Goal: Transaction & Acquisition: Book appointment/travel/reservation

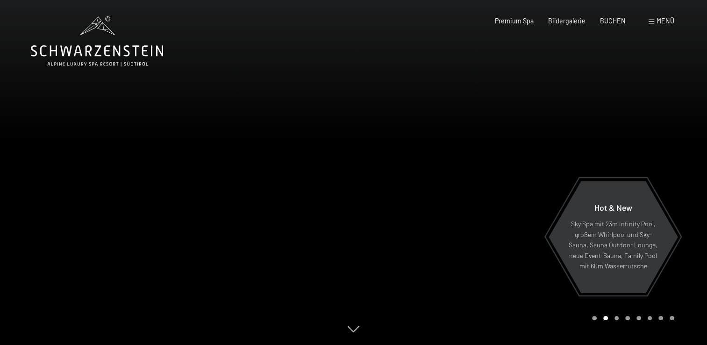
click at [669, 24] on span "Menü" at bounding box center [666, 21] width 18 height 8
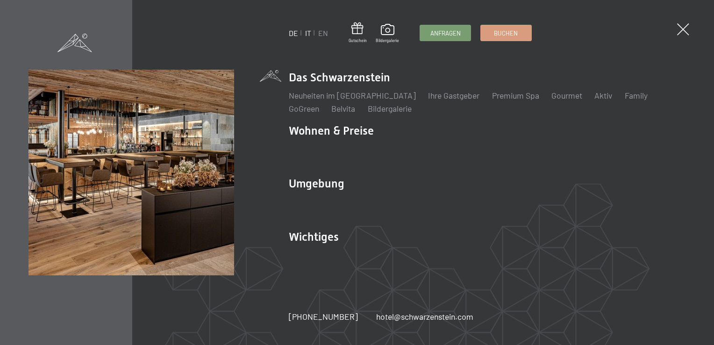
click at [305, 35] on link "IT" at bounding box center [308, 33] width 6 height 9
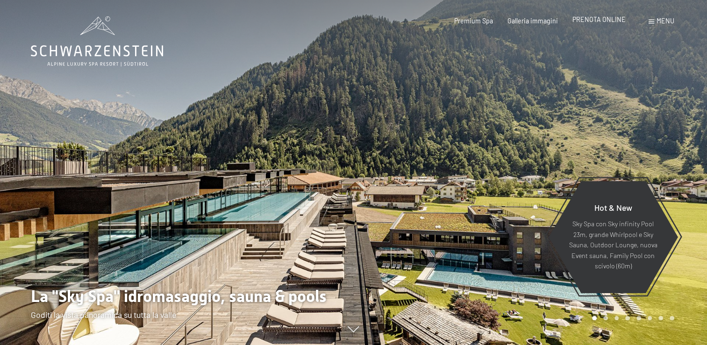
click at [599, 22] on span "PRENOTA ONLINE" at bounding box center [599, 19] width 53 height 8
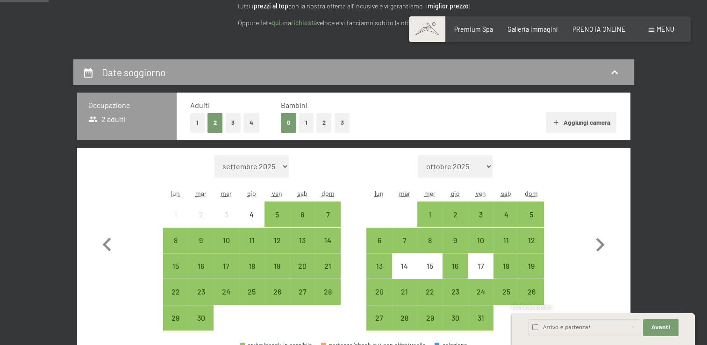
scroll to position [222, 0]
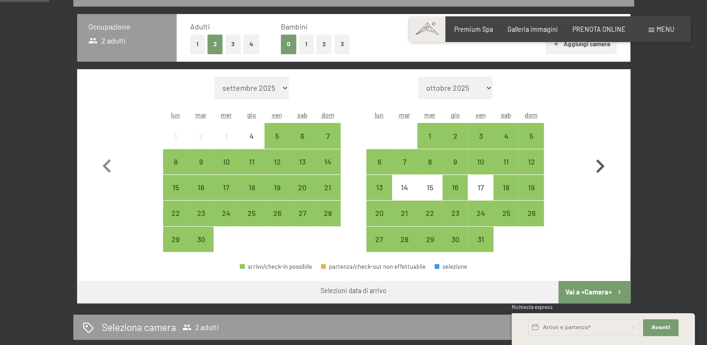
click at [599, 166] on icon "button" at bounding box center [600, 166] width 27 height 27
select select "[DATE]"
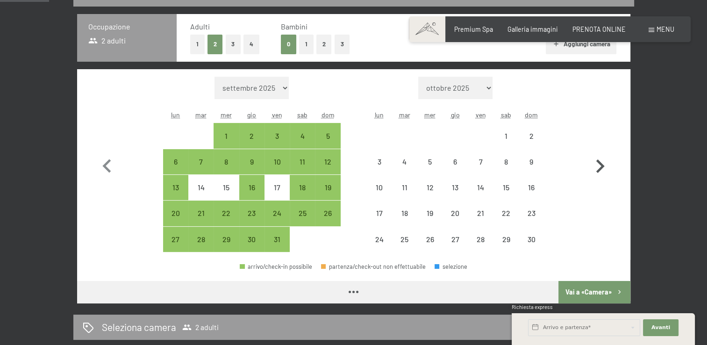
click at [599, 166] on icon "button" at bounding box center [600, 166] width 27 height 27
select select "[DATE]"
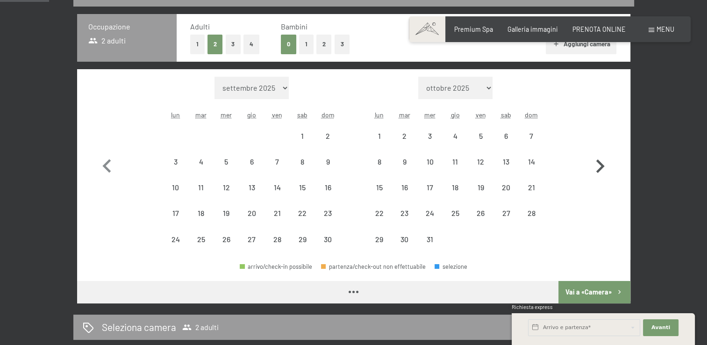
select select "[DATE]"
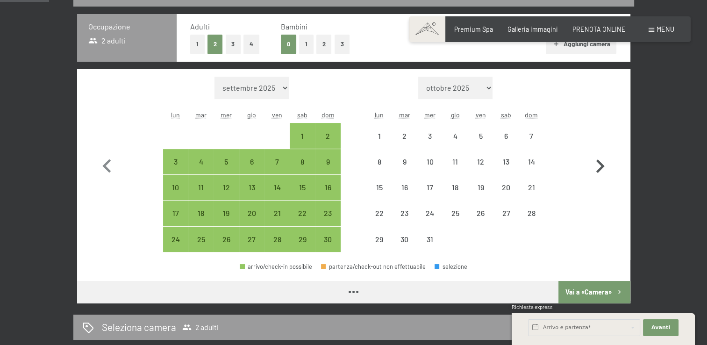
select select "[DATE]"
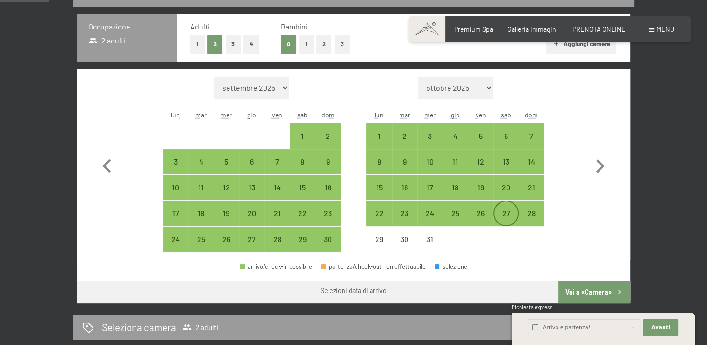
click at [507, 217] on div "27" at bounding box center [505, 220] width 23 height 23
select select "[DATE]"
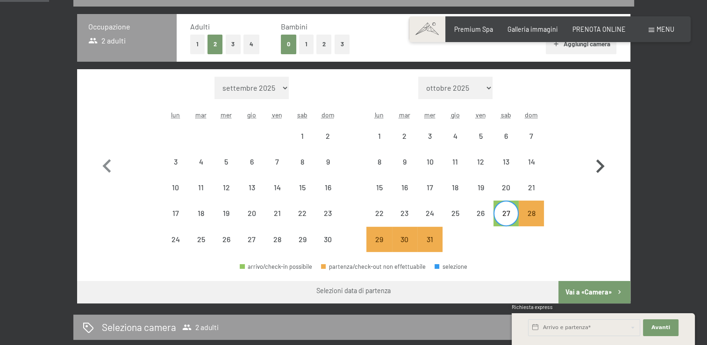
click at [600, 167] on icon "button" at bounding box center [600, 166] width 8 height 14
select select "[DATE]"
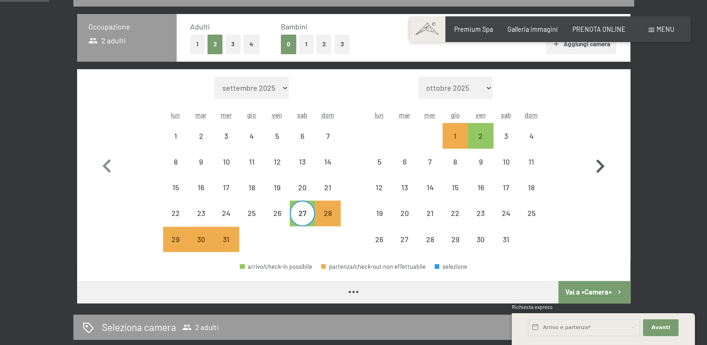
select select "[DATE]"
click at [505, 134] on div "3" at bounding box center [505, 143] width 23 height 23
select select "[DATE]"
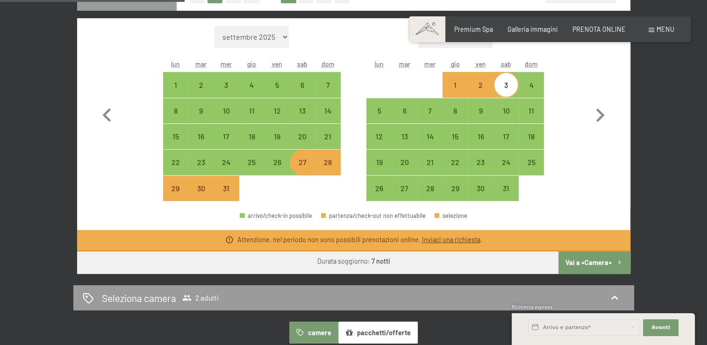
scroll to position [220, 0]
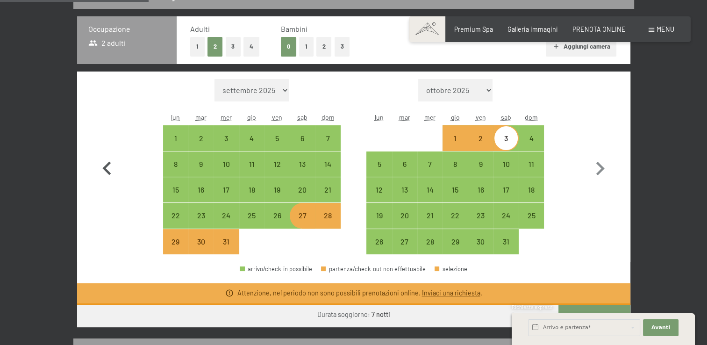
click at [104, 171] on icon "button" at bounding box center [106, 168] width 27 height 27
select select "[DATE]"
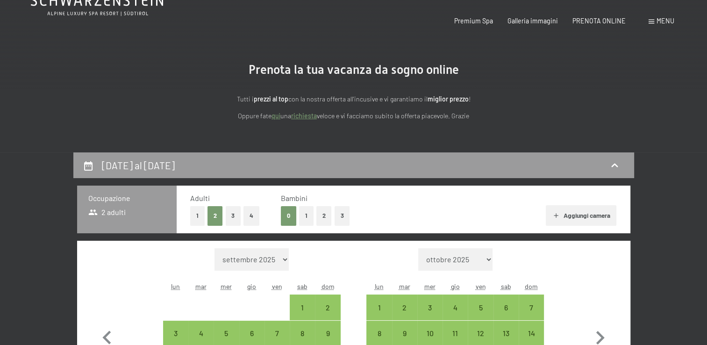
scroll to position [0, 0]
